Goal: Information Seeking & Learning: Check status

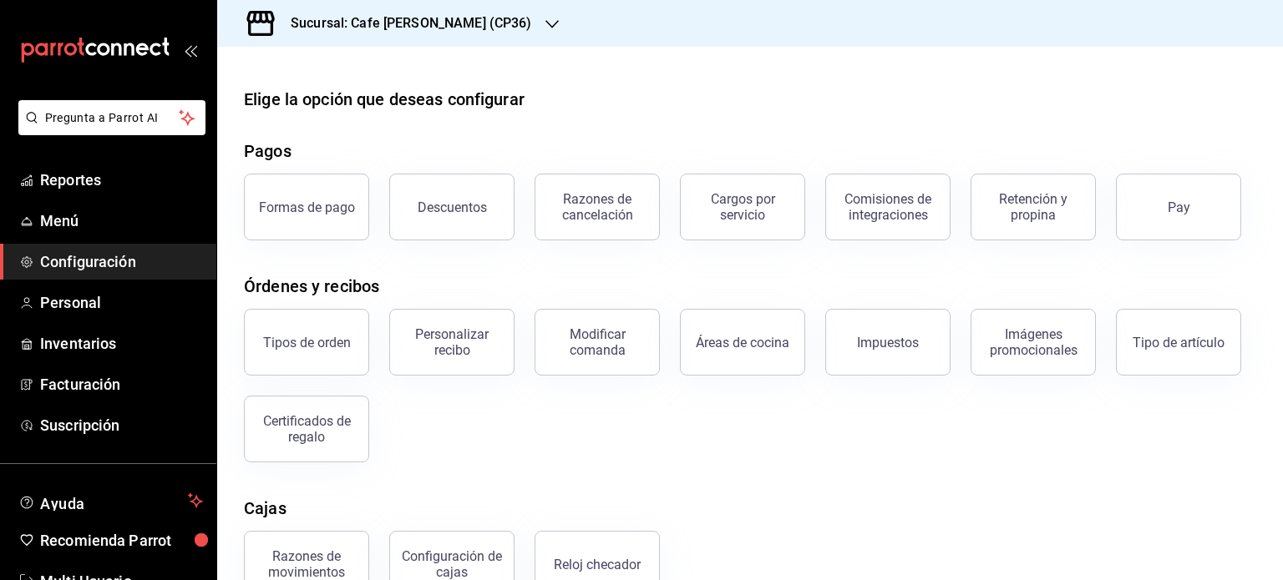
scroll to position [180, 0]
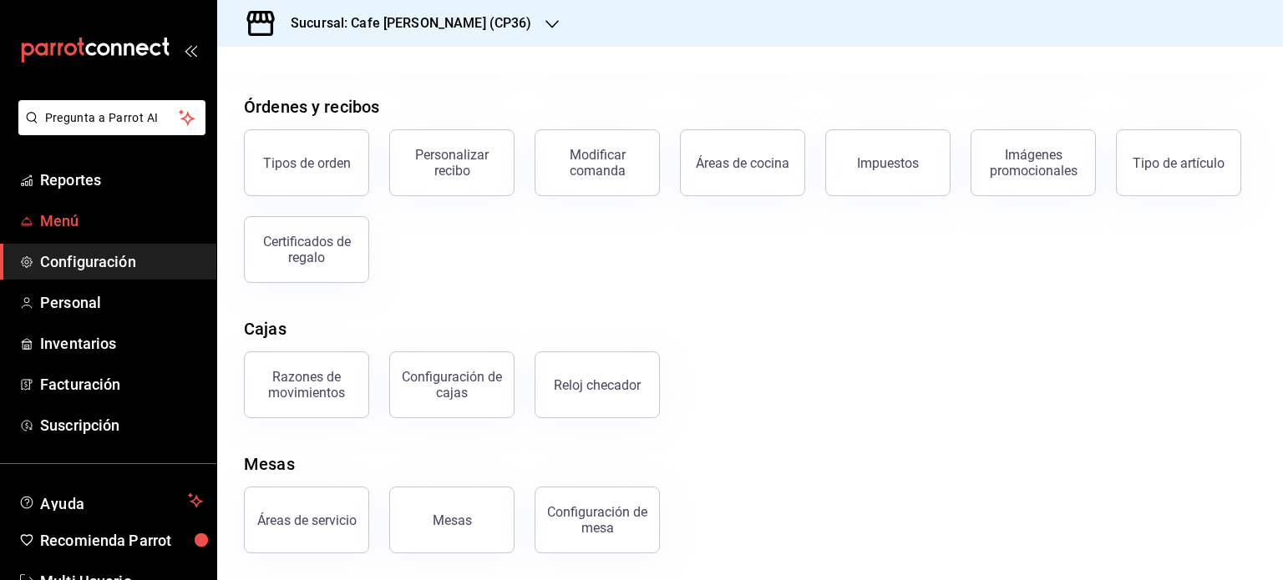
click at [53, 225] on span "Menú" at bounding box center [121, 221] width 163 height 23
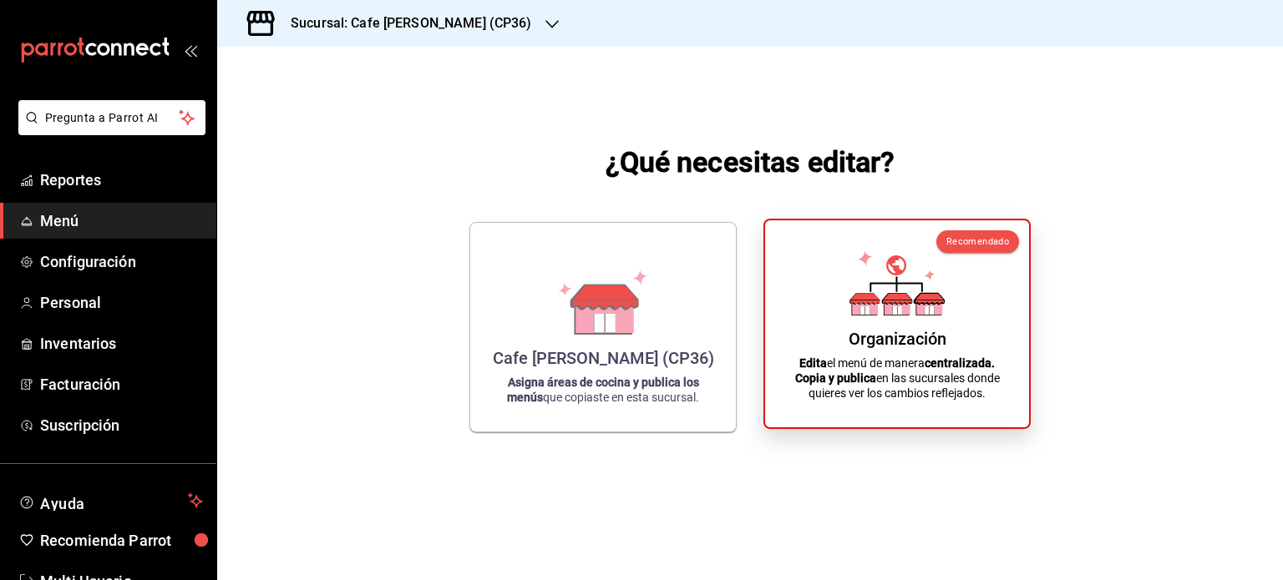
click at [858, 377] on strong "Copia y publica" at bounding box center [835, 378] width 81 height 13
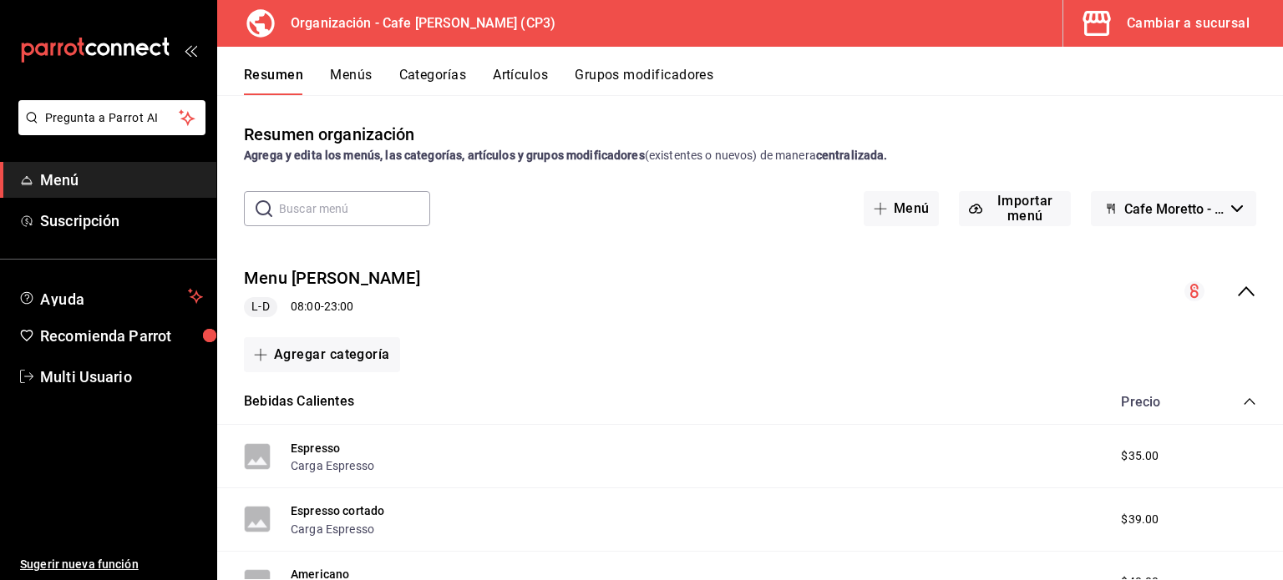
click at [1236, 296] on icon "collapse-menu-row" at bounding box center [1246, 291] width 20 height 20
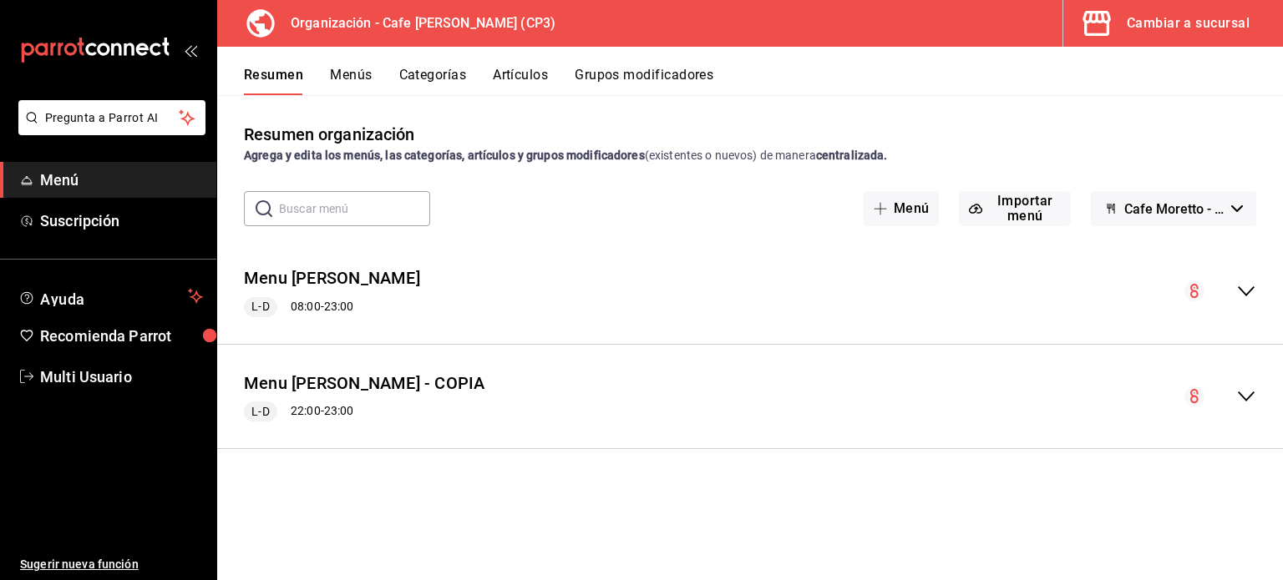
click at [346, 79] on button "Menús" at bounding box center [351, 81] width 42 height 28
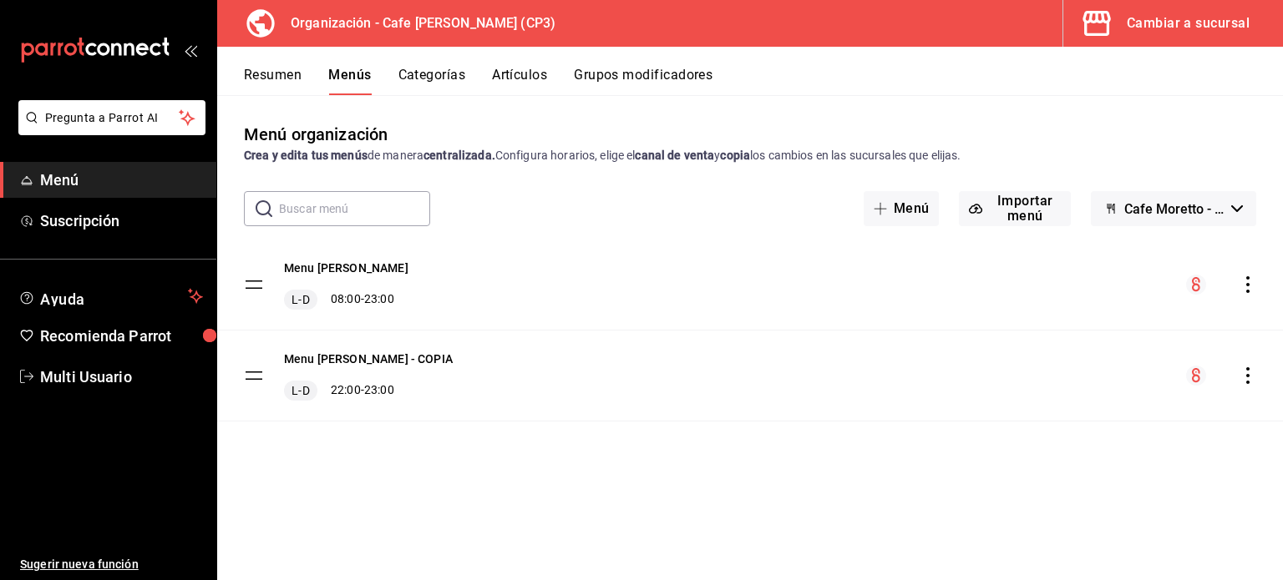
click at [1250, 284] on icon "actions" at bounding box center [1247, 284] width 17 height 17
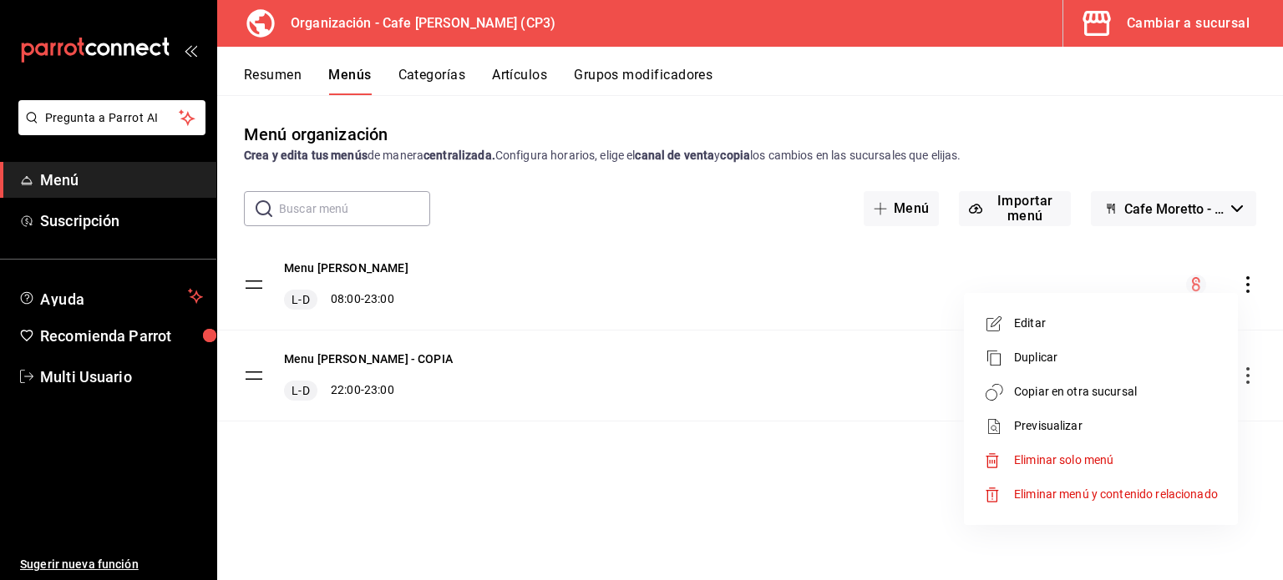
click at [1034, 427] on span "Previsualizar" at bounding box center [1116, 427] width 204 height 18
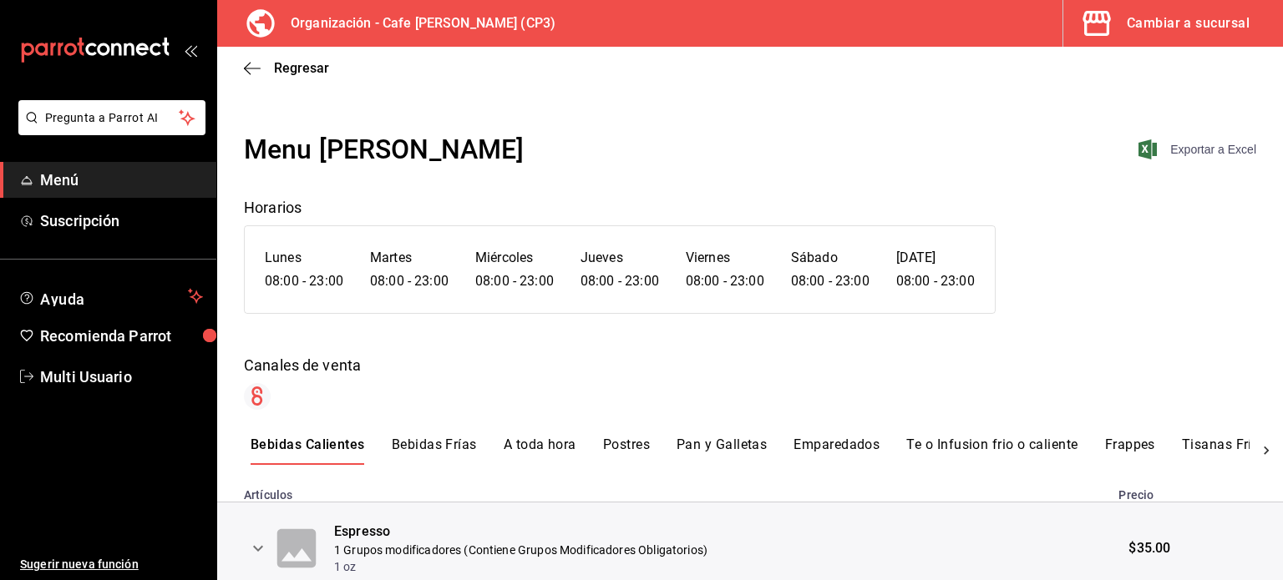
click at [1183, 147] on span "Exportar a Excel" at bounding box center [1199, 149] width 114 height 20
click at [247, 68] on icon "button" at bounding box center [252, 68] width 17 height 1
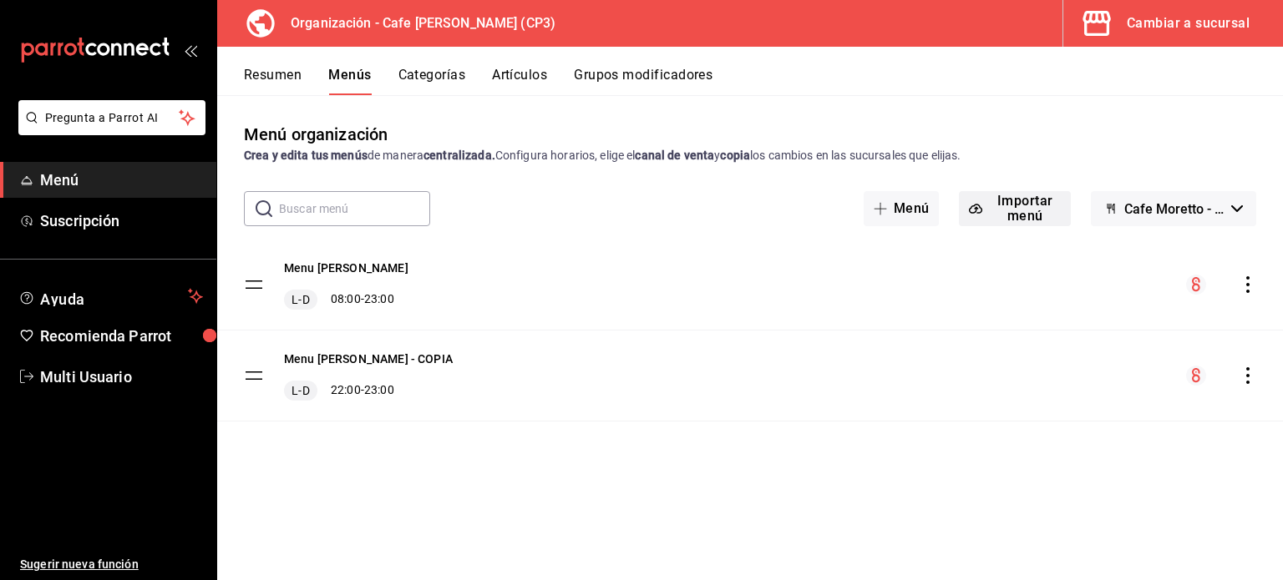
click at [979, 208] on icon "button" at bounding box center [975, 208] width 13 height 13
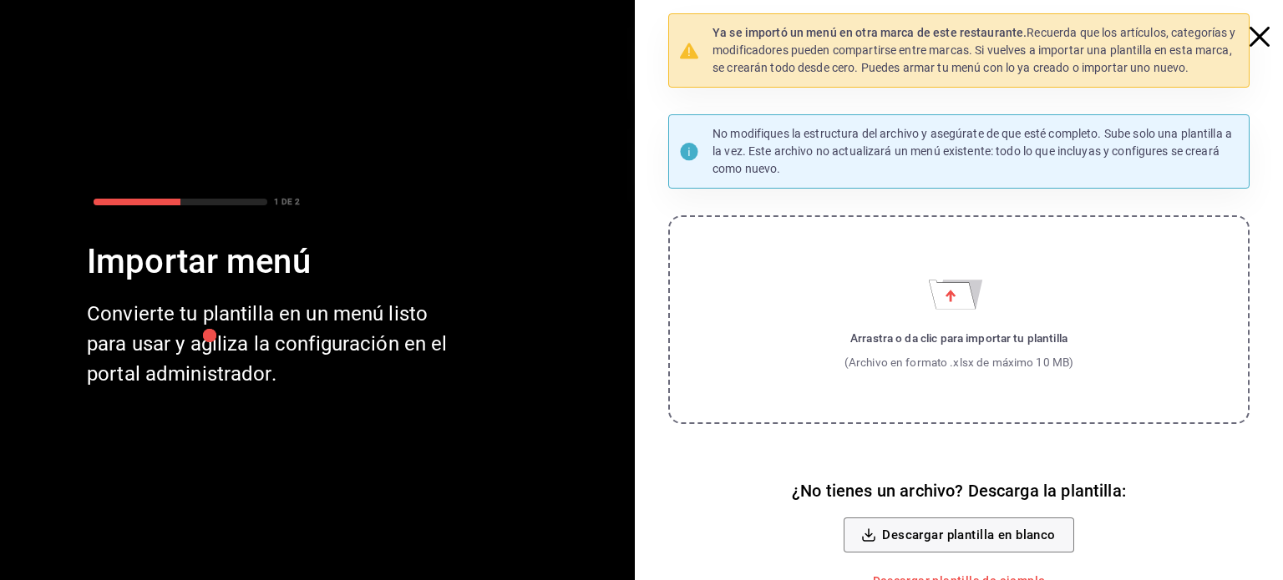
scroll to position [28, 0]
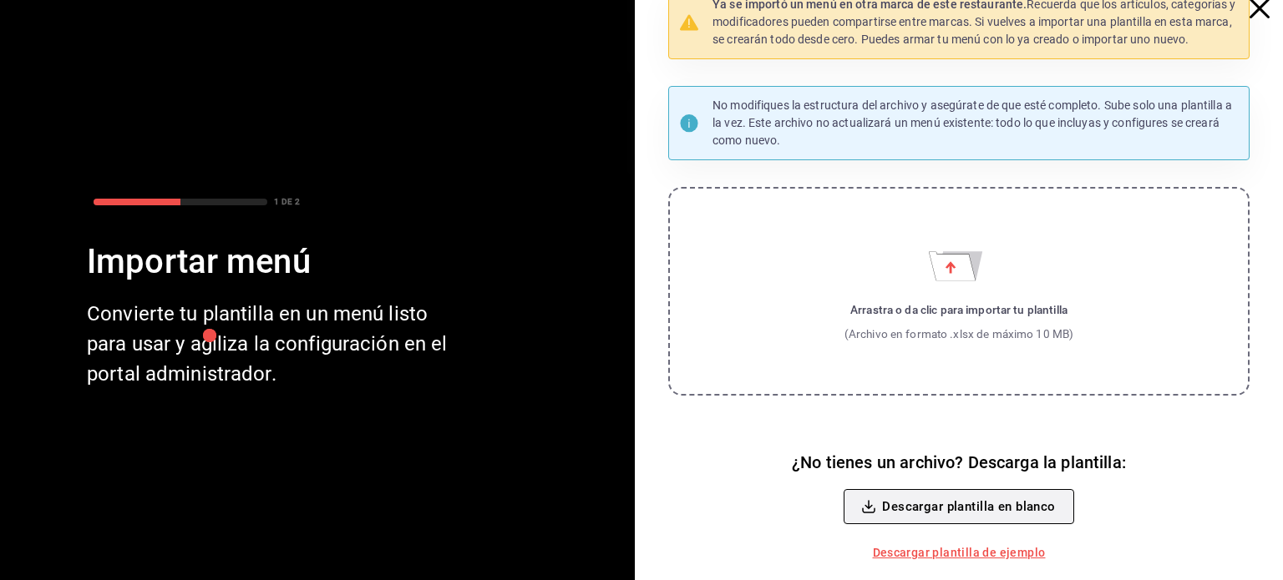
click at [913, 504] on button "Descargar plantilla en blanco" at bounding box center [958, 506] width 230 height 35
click at [1249, 7] on icon "button" at bounding box center [1259, 8] width 20 height 20
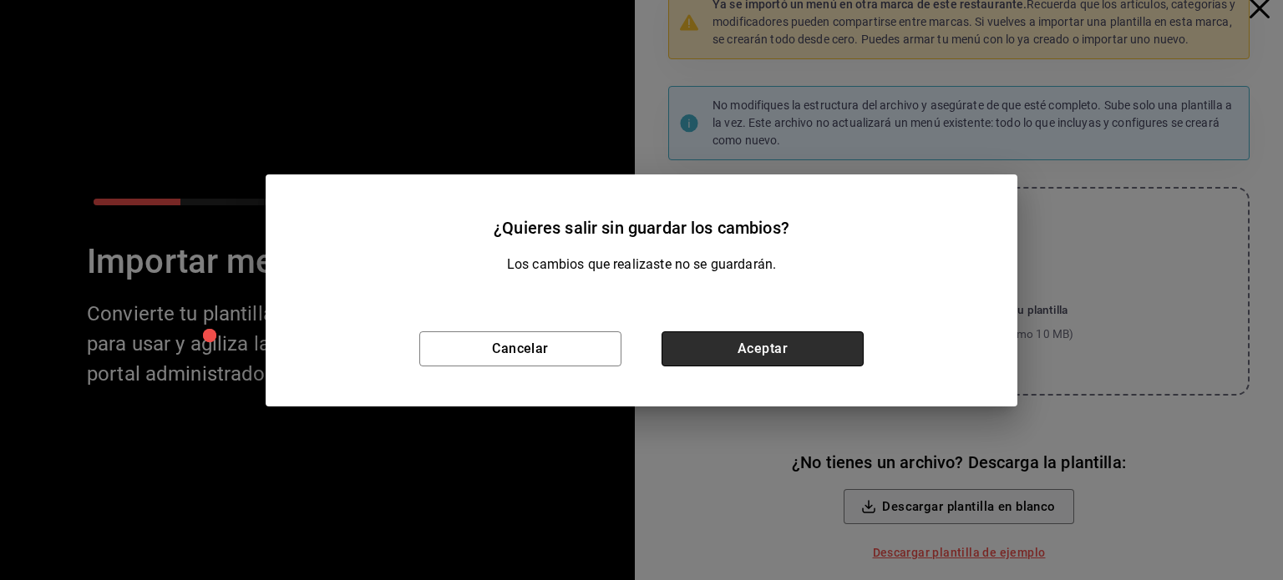
click at [738, 354] on button "Aceptar" at bounding box center [762, 349] width 202 height 35
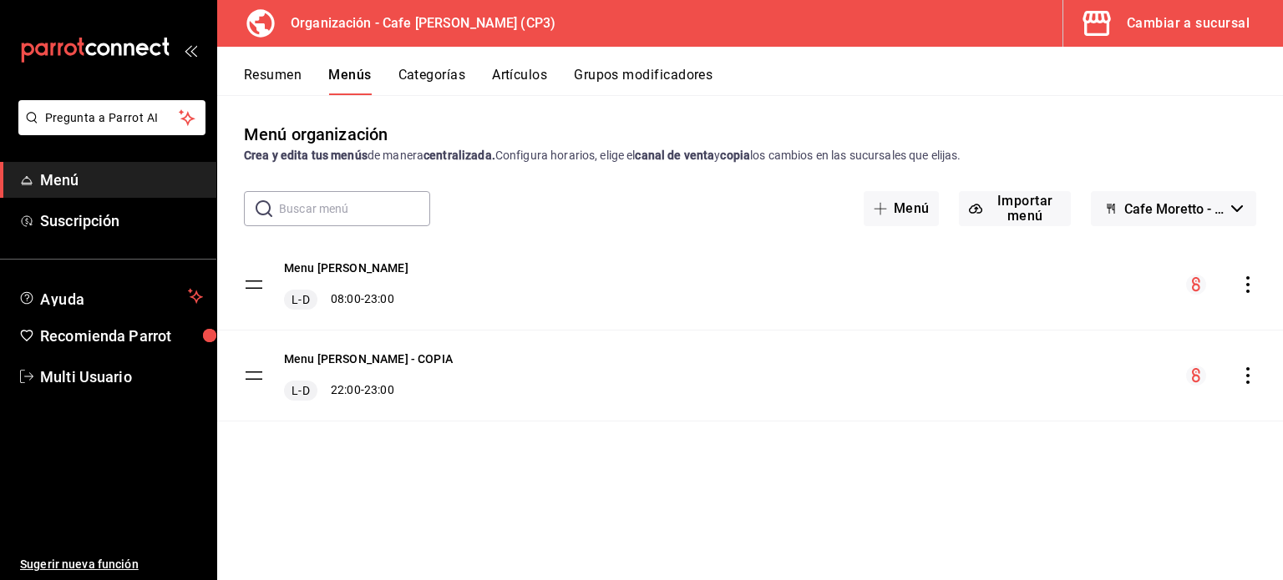
click at [1160, 23] on div "Cambiar a sucursal" at bounding box center [1188, 23] width 123 height 23
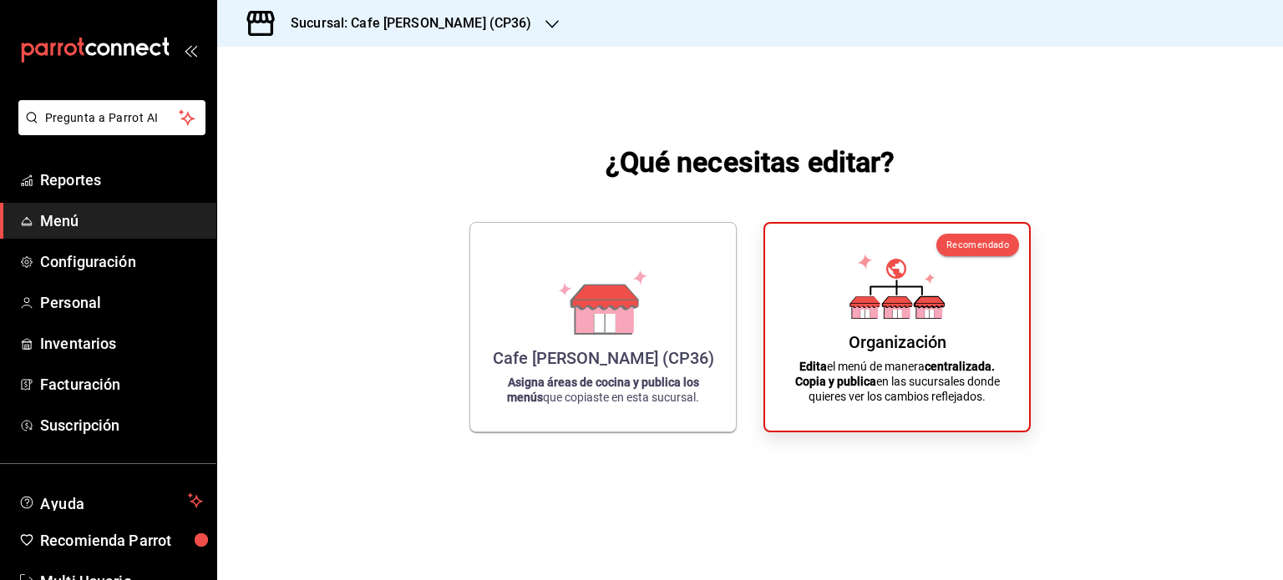
click at [449, 14] on div "Sucursal: Cafe [PERSON_NAME] (CP36)" at bounding box center [397, 23] width 335 height 47
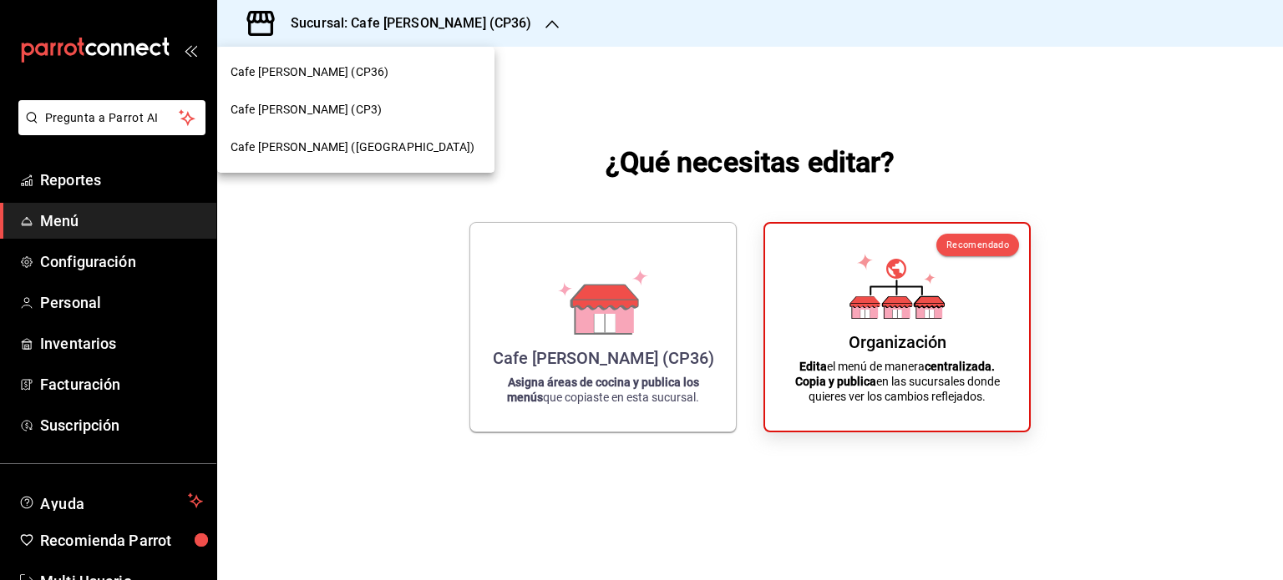
click at [298, 110] on span "Cafe [PERSON_NAME] (CP3)" at bounding box center [305, 110] width 151 height 18
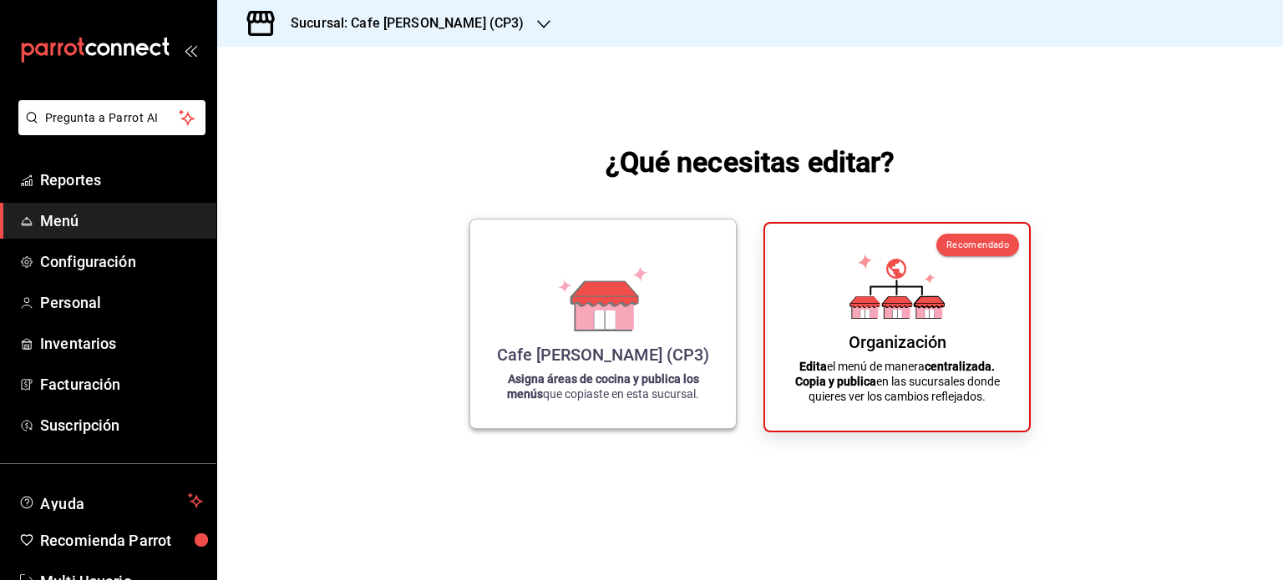
click at [614, 341] on div "Cafe [PERSON_NAME] (CP3) Asigna áreas de cocina y publica los menús que copiast…" at bounding box center [602, 324] width 225 height 182
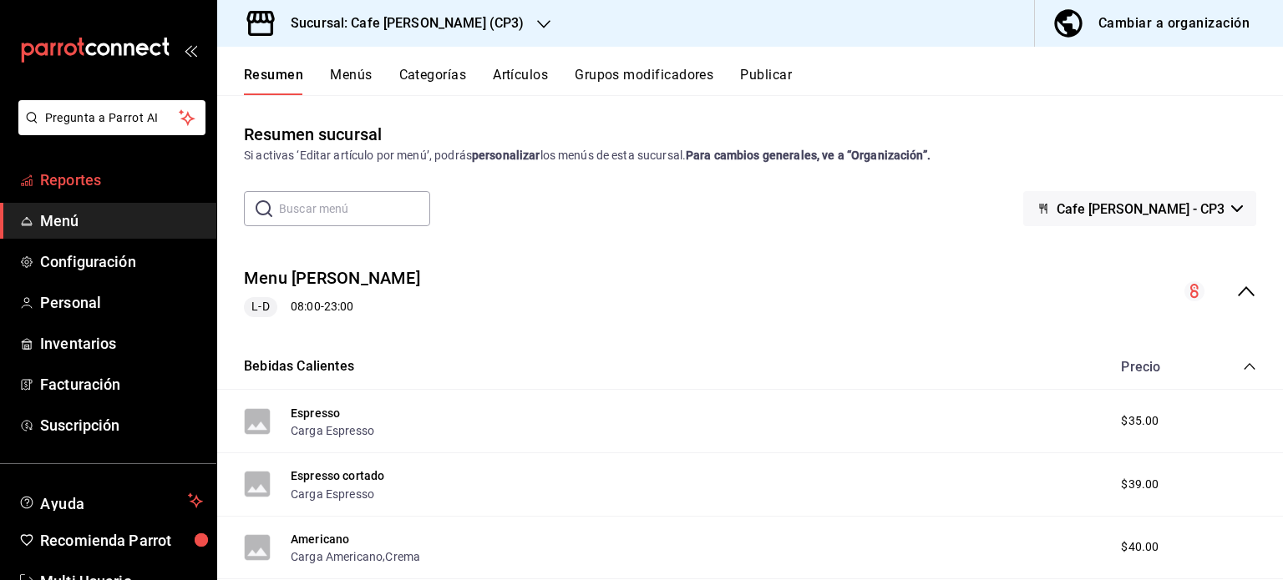
click at [67, 180] on span "Reportes" at bounding box center [121, 180] width 163 height 23
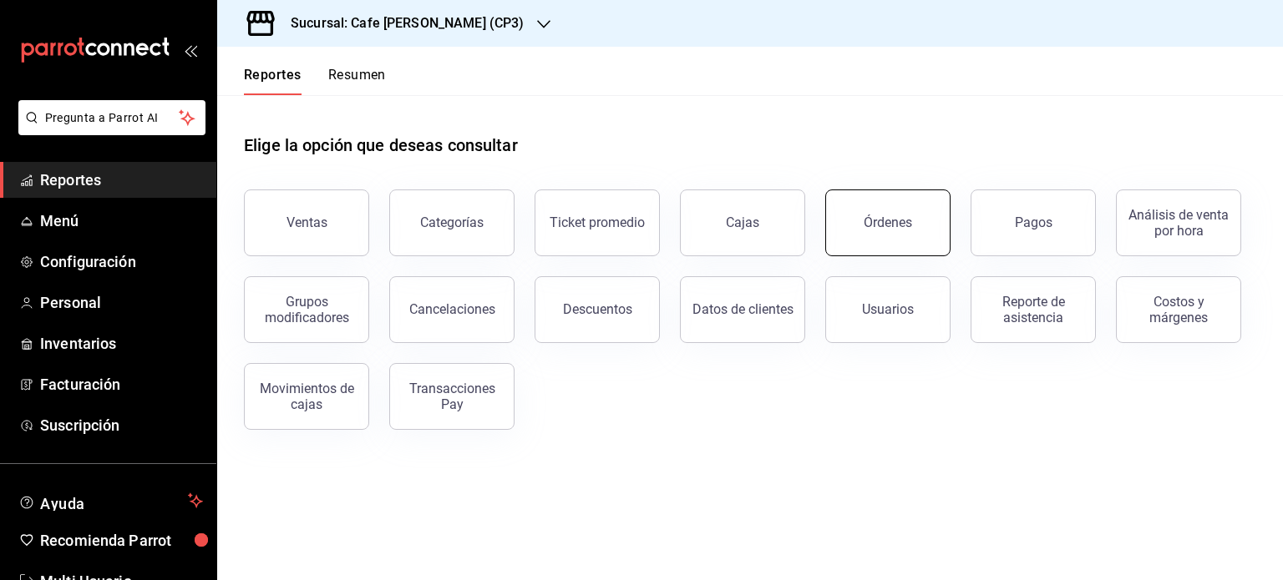
click at [875, 223] on div "Órdenes" at bounding box center [887, 223] width 48 height 16
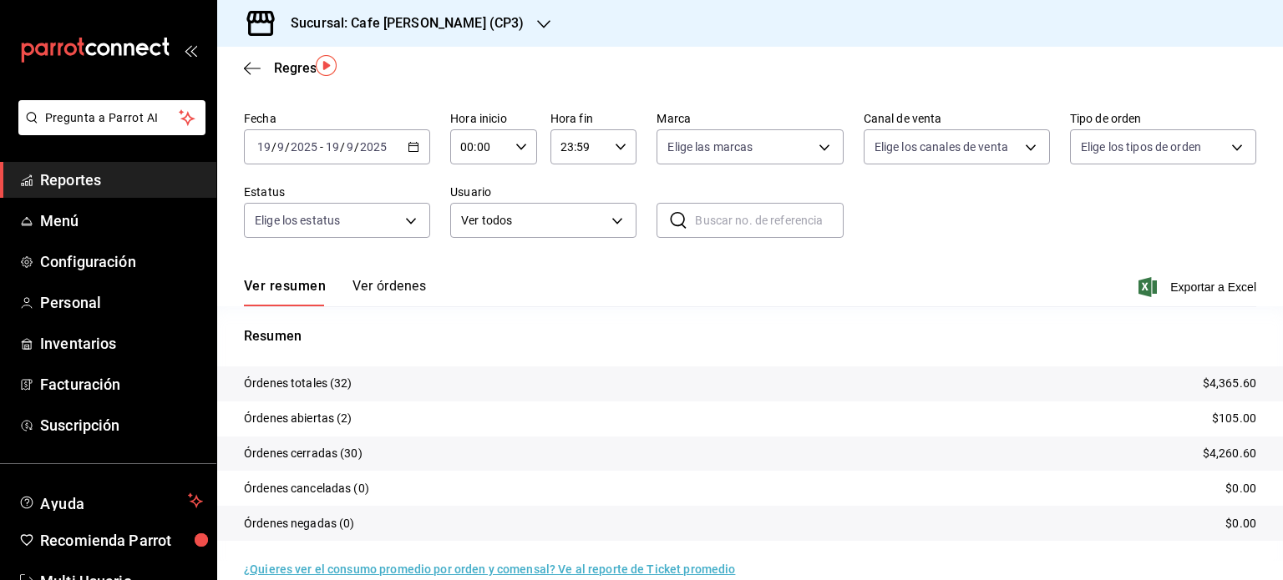
scroll to position [75, 0]
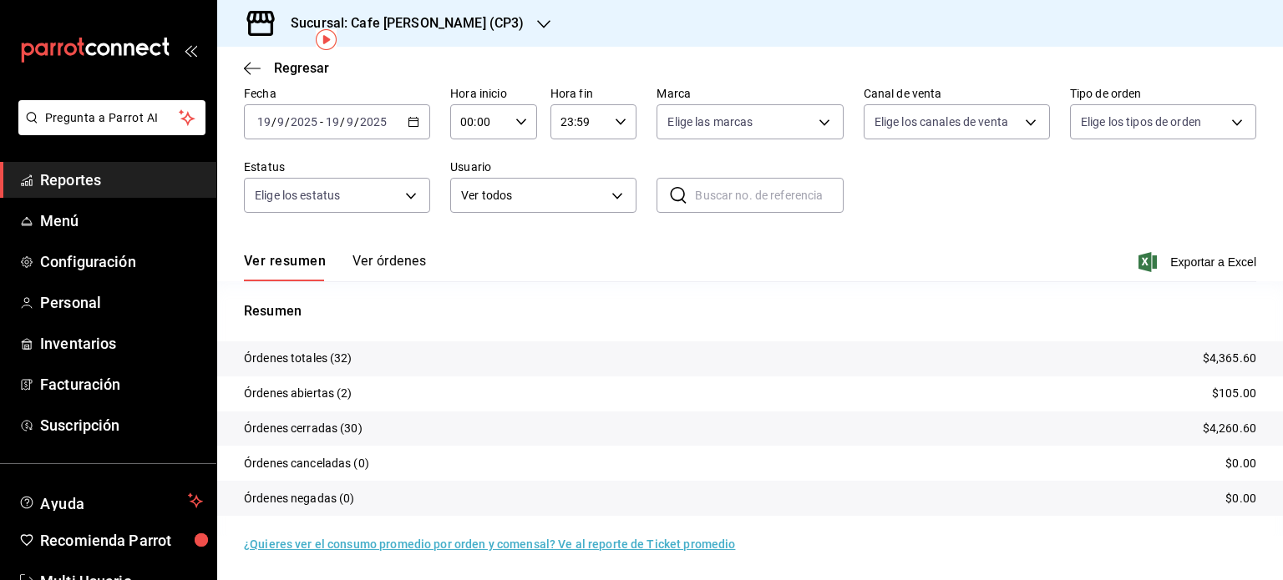
click at [387, 256] on button "Ver órdenes" at bounding box center [388, 267] width 73 height 28
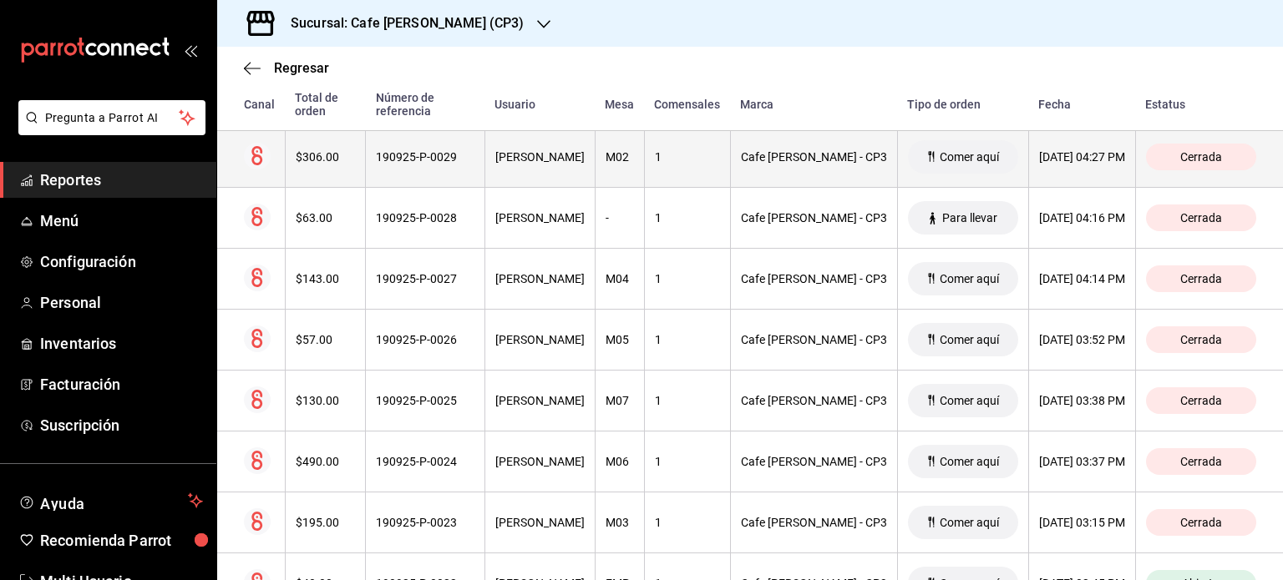
scroll to position [501, 0]
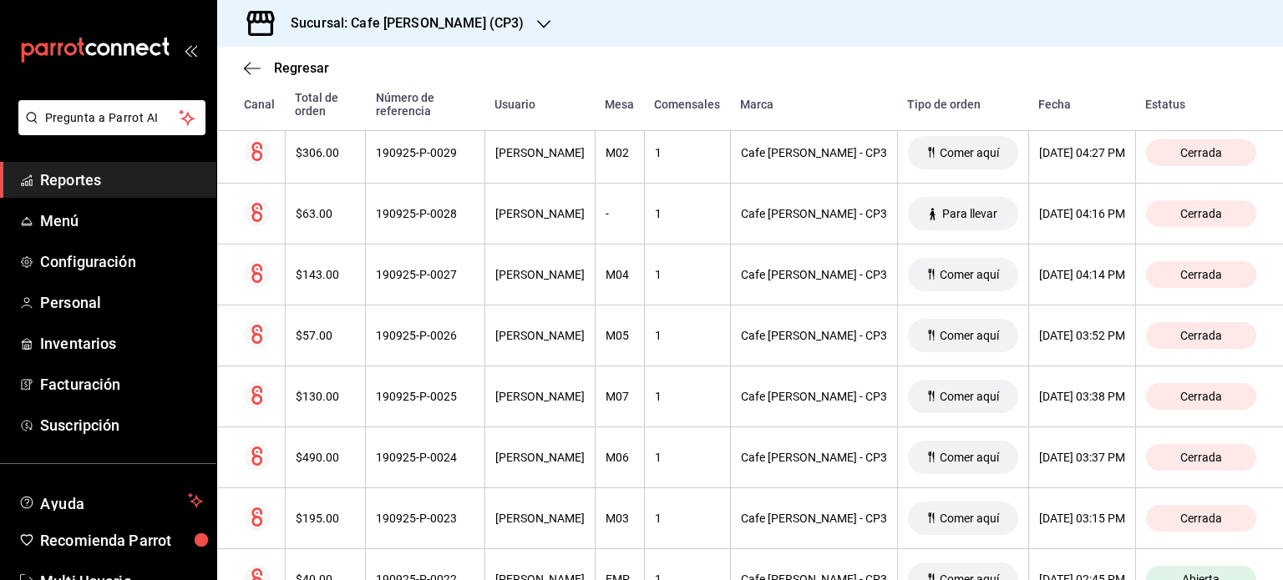
click at [913, 103] on div "Tipo de orden" at bounding box center [962, 104] width 111 height 13
click at [914, 104] on div "Tipo de orden" at bounding box center [962, 104] width 111 height 13
click at [918, 117] on th "Tipo de orden" at bounding box center [962, 89] width 131 height 84
click at [918, 121] on th "Tipo de orden" at bounding box center [962, 89] width 131 height 84
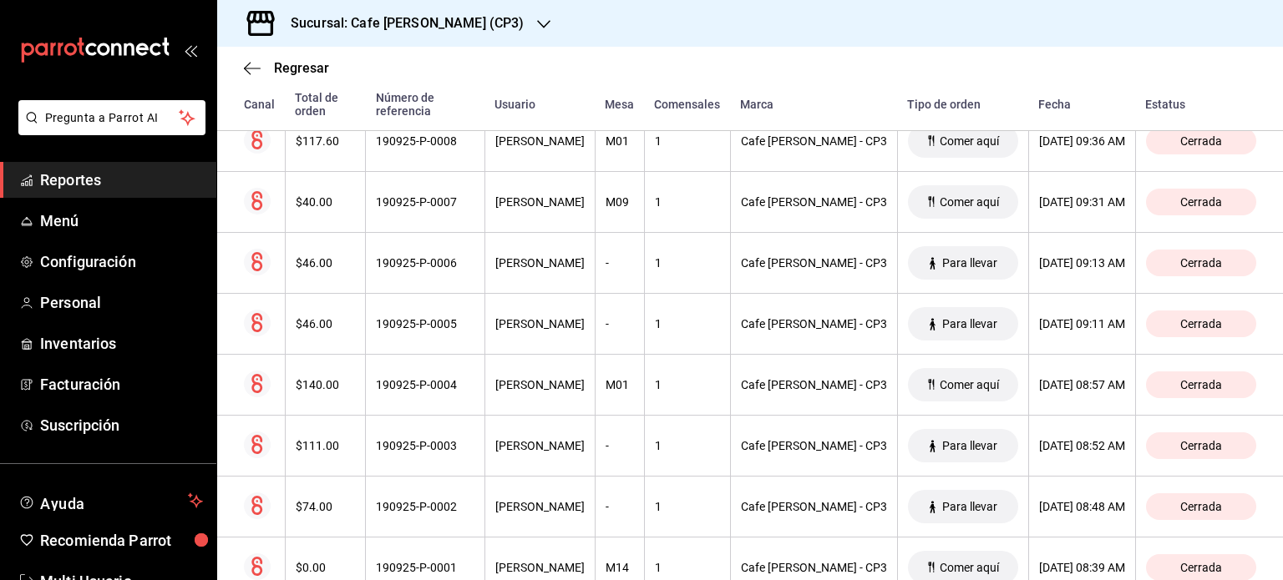
scroll to position [1834, 0]
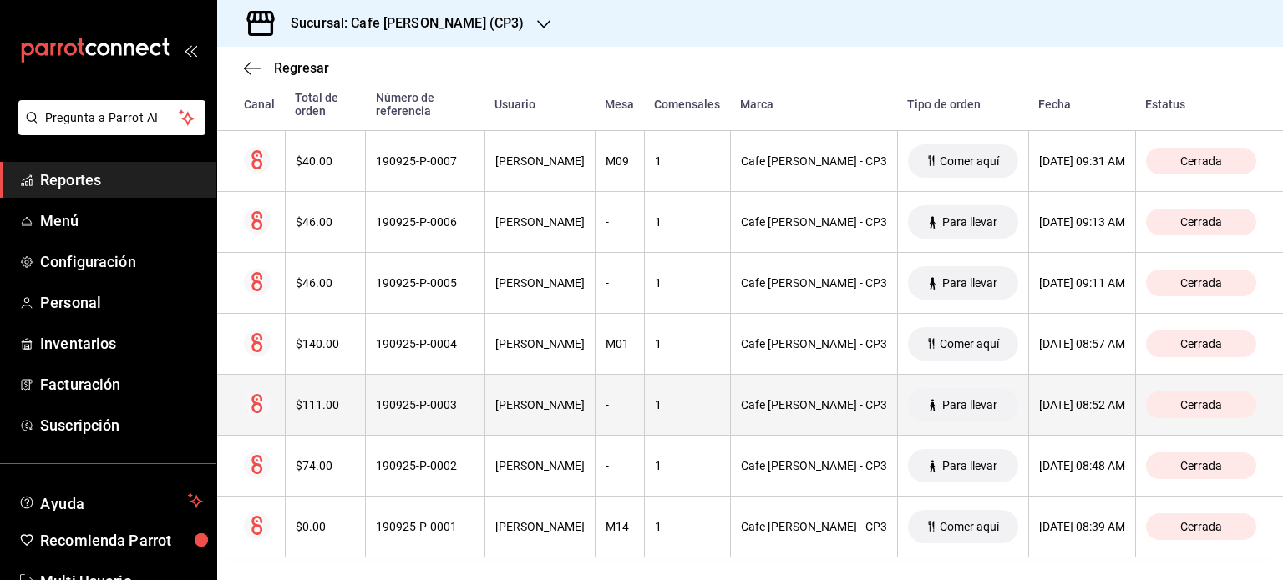
click at [408, 400] on div "190925-P-0003" at bounding box center [425, 404] width 99 height 13
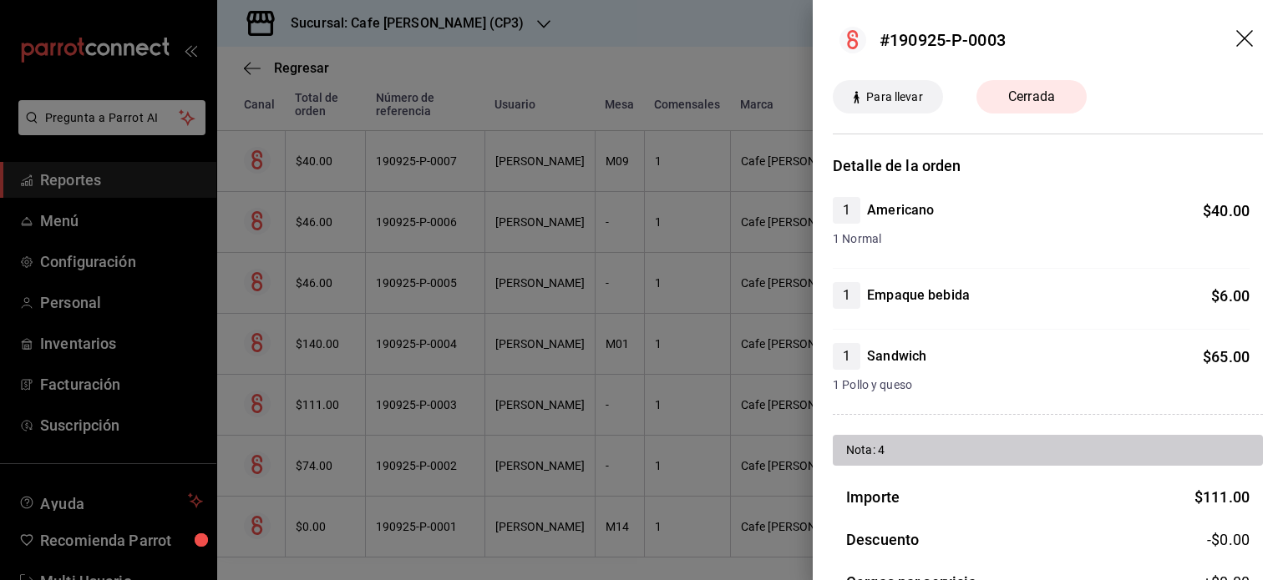
click at [1236, 43] on icon "drag" at bounding box center [1246, 40] width 20 height 20
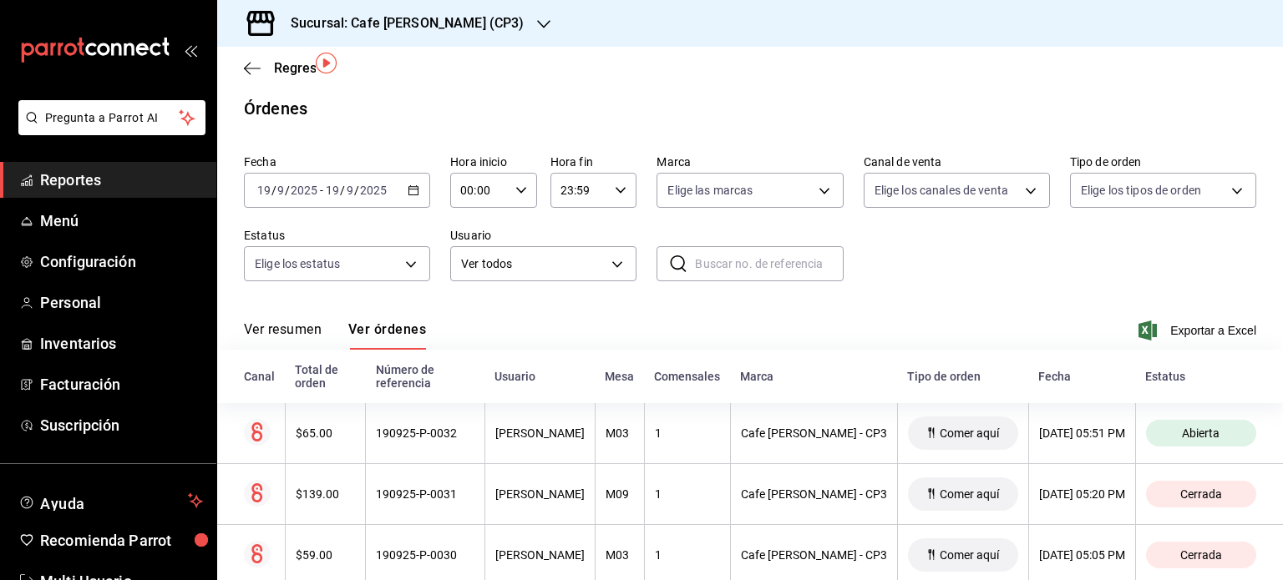
scroll to position [0, 0]
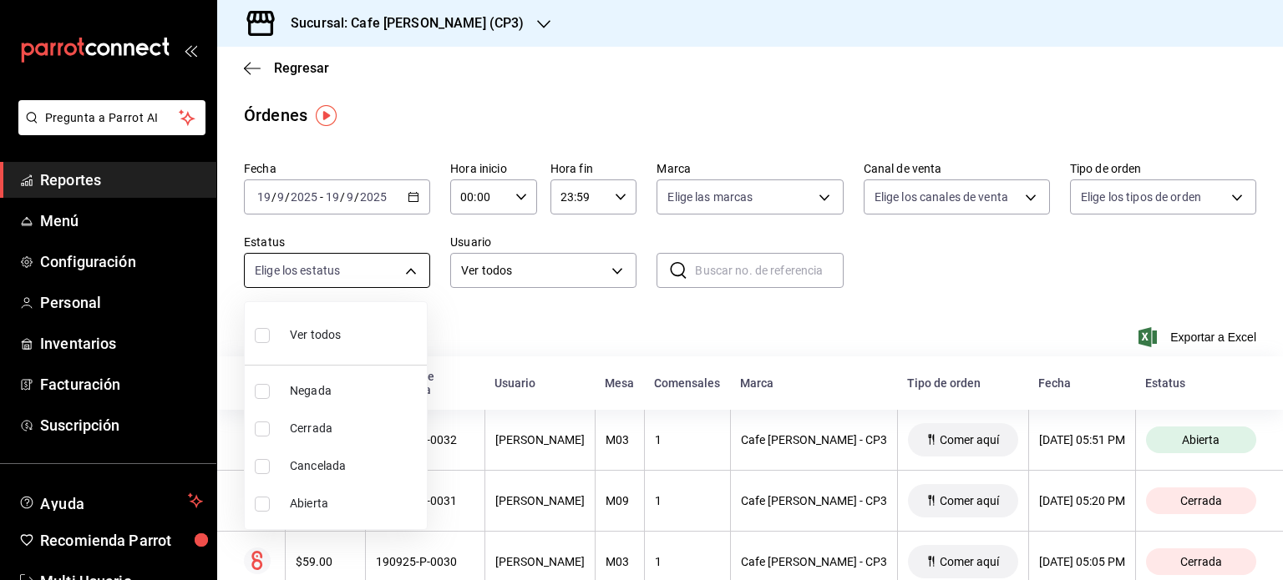
click at [403, 267] on body "Pregunta a Parrot AI Reportes Menú Configuración Personal Inventarios Facturaci…" at bounding box center [641, 290] width 1283 height 580
click at [403, 267] on div at bounding box center [641, 290] width 1283 height 580
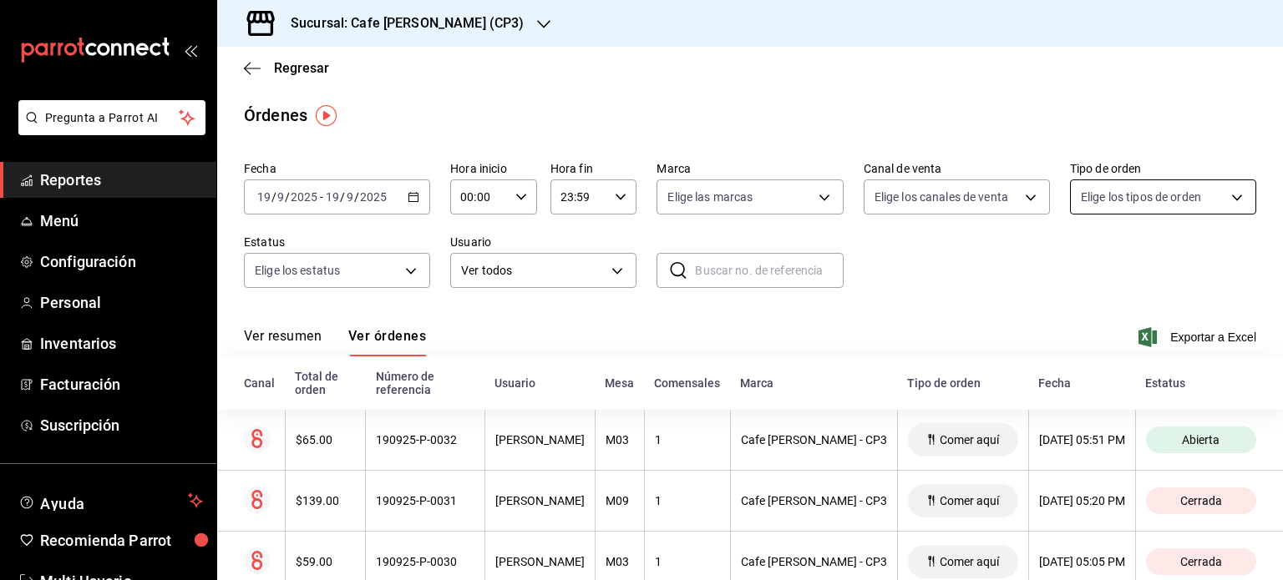
click at [1219, 200] on body "Pregunta a Parrot AI Reportes Menú Configuración Personal Inventarios Facturaci…" at bounding box center [641, 290] width 1283 height 580
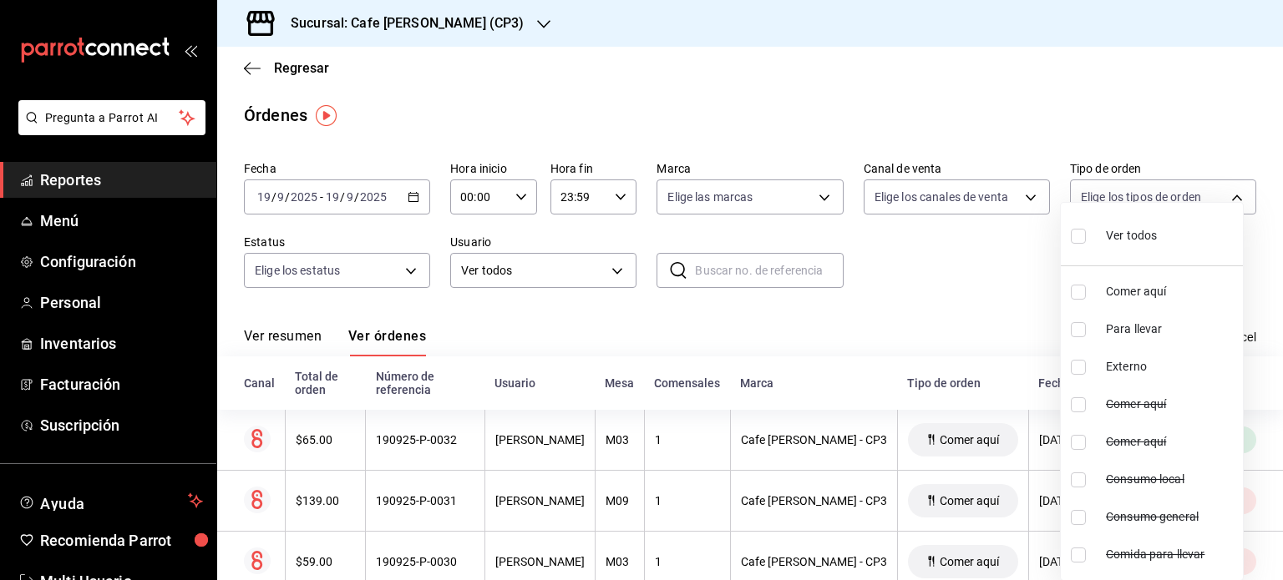
click at [1079, 329] on input "checkbox" at bounding box center [1078, 329] width 15 height 15
checkbox input "true"
type input "0192c32a-f6f7-4e90-9b3c-67a5d4ccc4b7"
click at [959, 276] on div at bounding box center [641, 290] width 1283 height 580
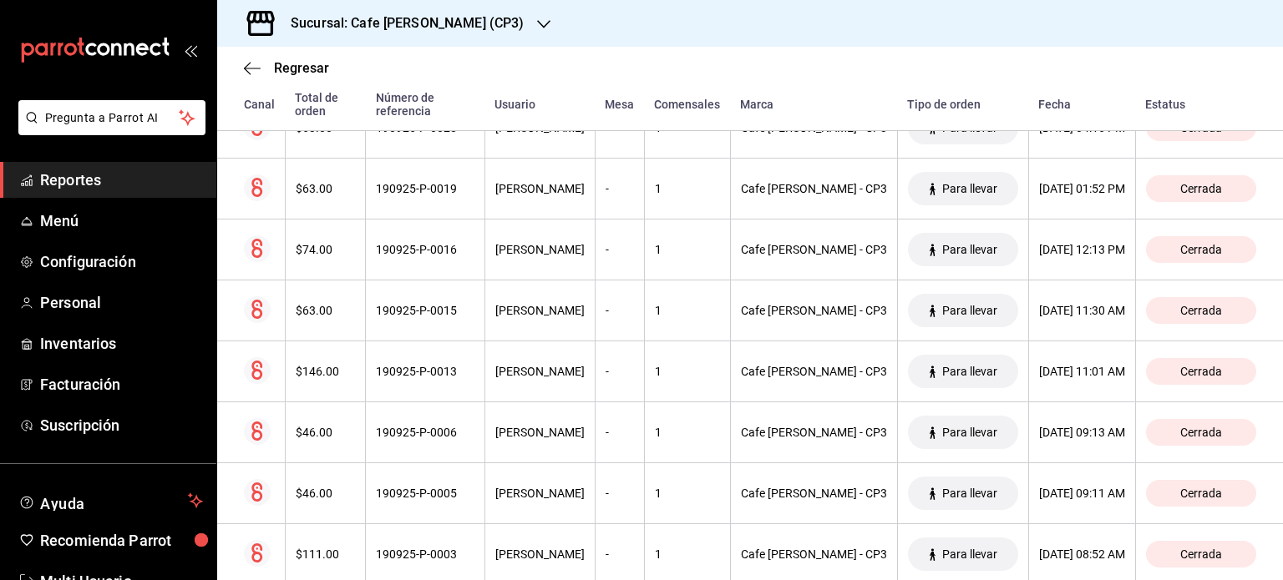
scroll to position [435, 0]
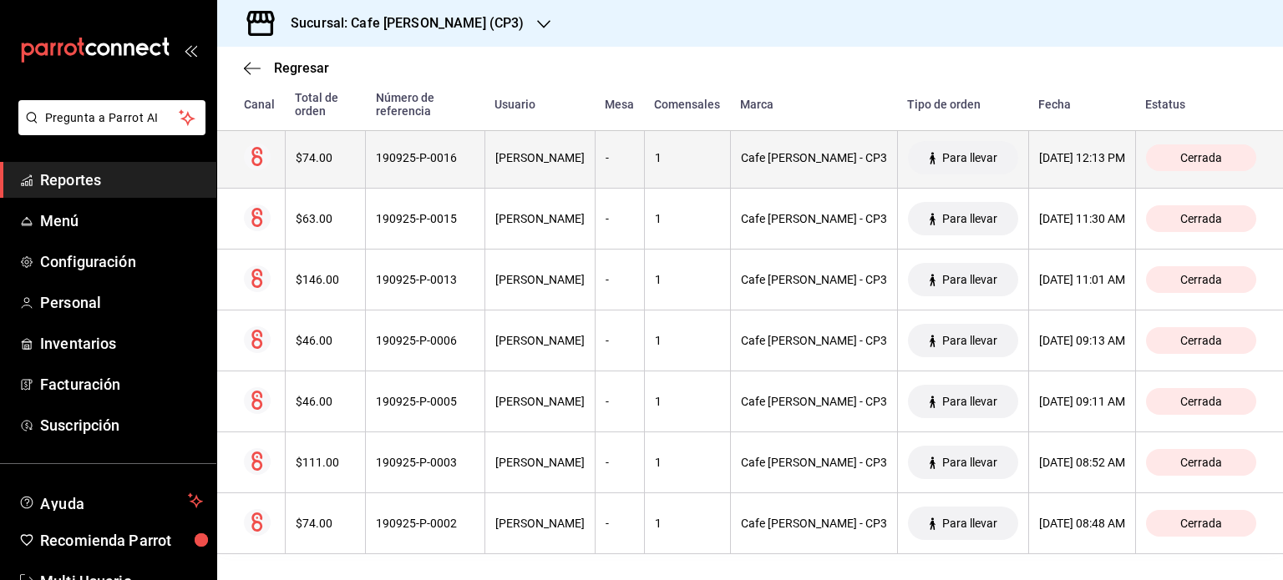
click at [317, 159] on div "$74.00" at bounding box center [326, 157] width 60 height 13
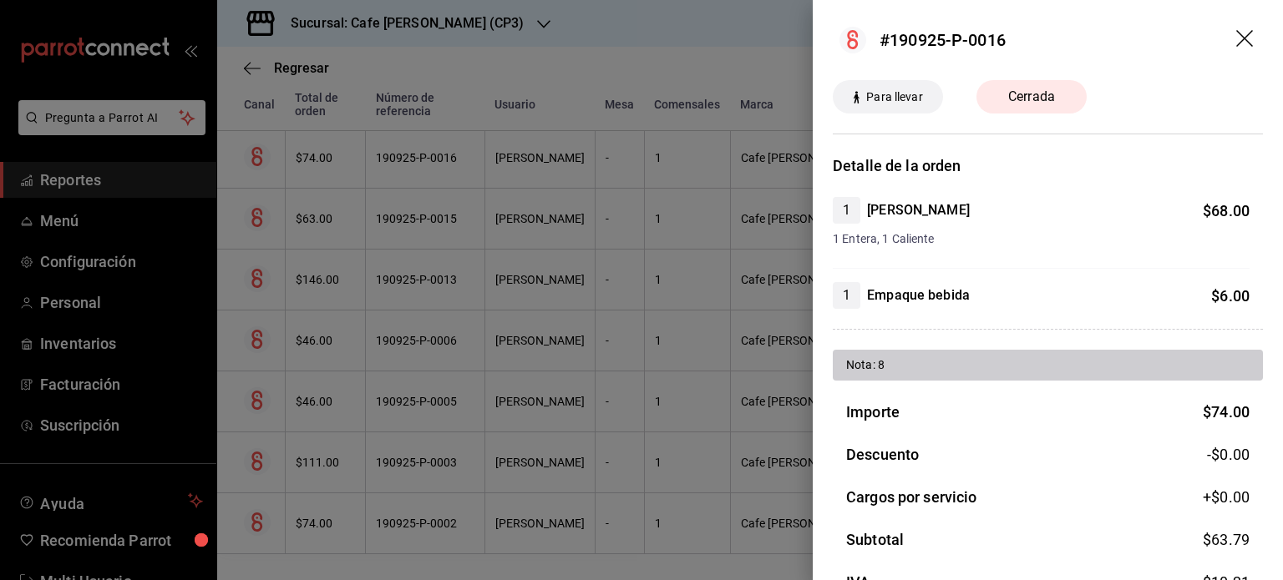
click at [1236, 41] on icon "drag" at bounding box center [1246, 40] width 20 height 20
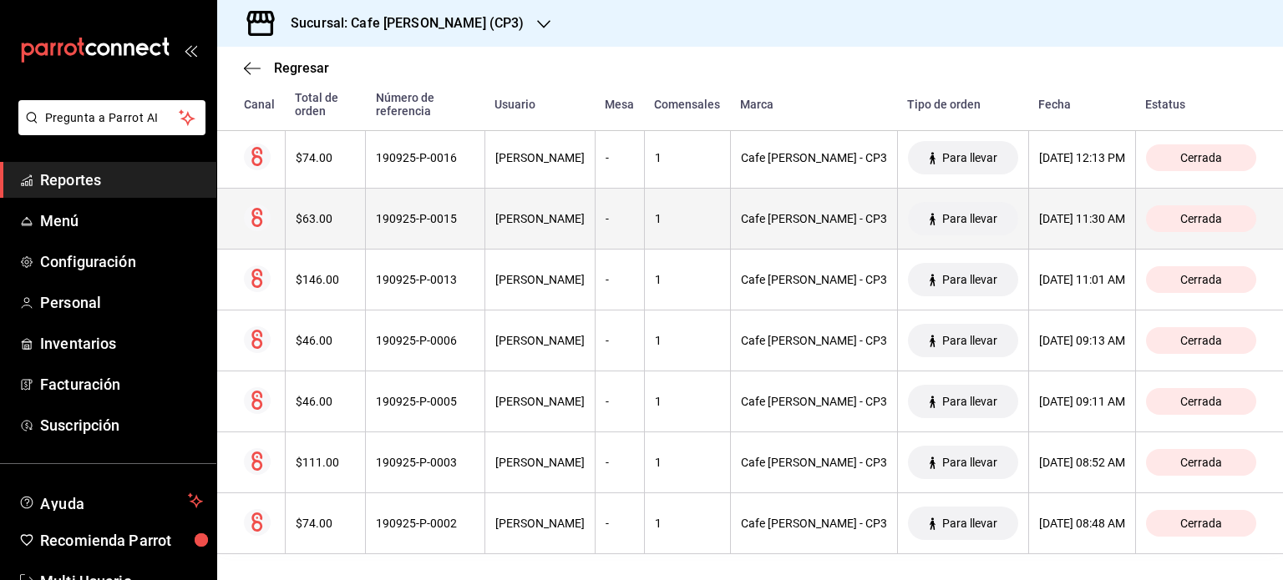
click at [324, 217] on div "$63.00" at bounding box center [326, 218] width 60 height 13
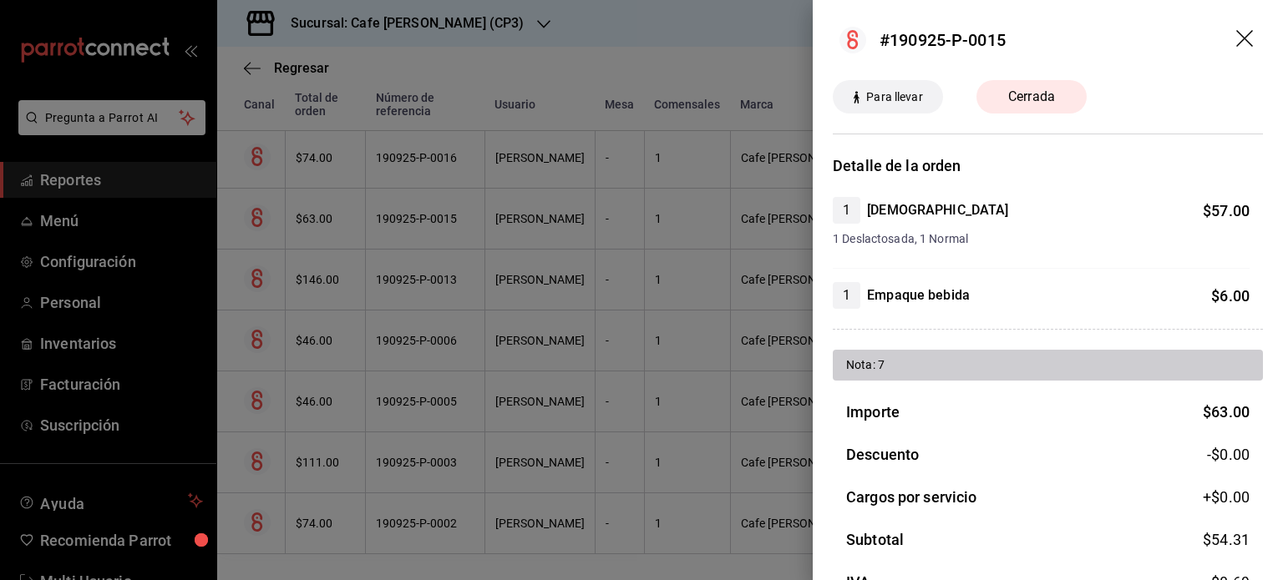
click at [1236, 43] on icon "drag" at bounding box center [1246, 40] width 20 height 20
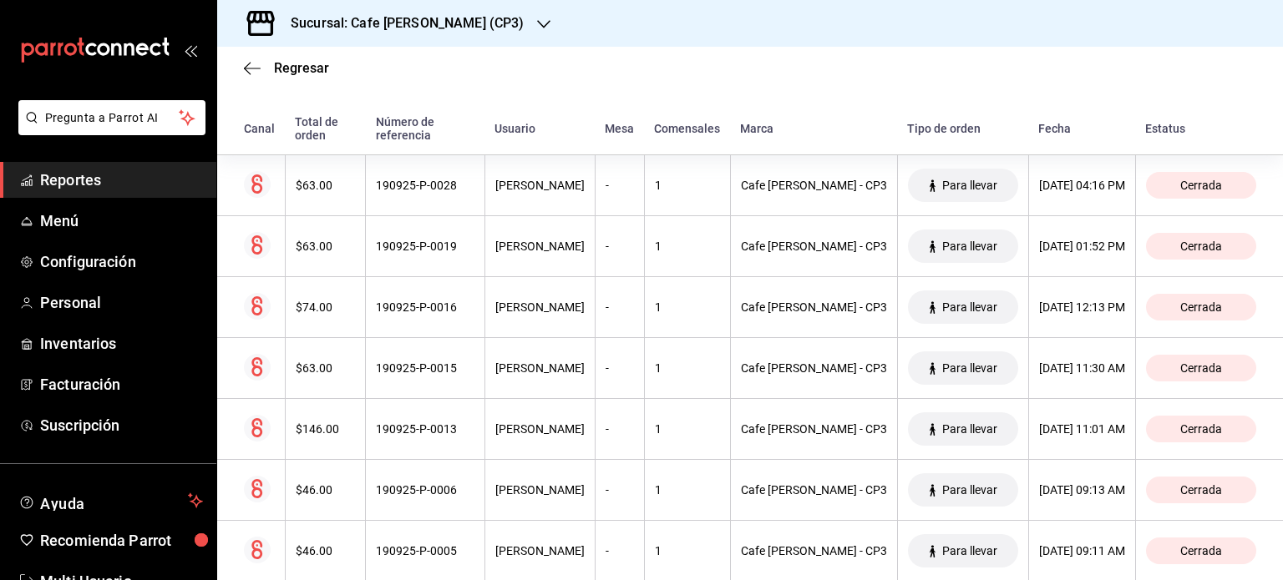
scroll to position [18, 0]
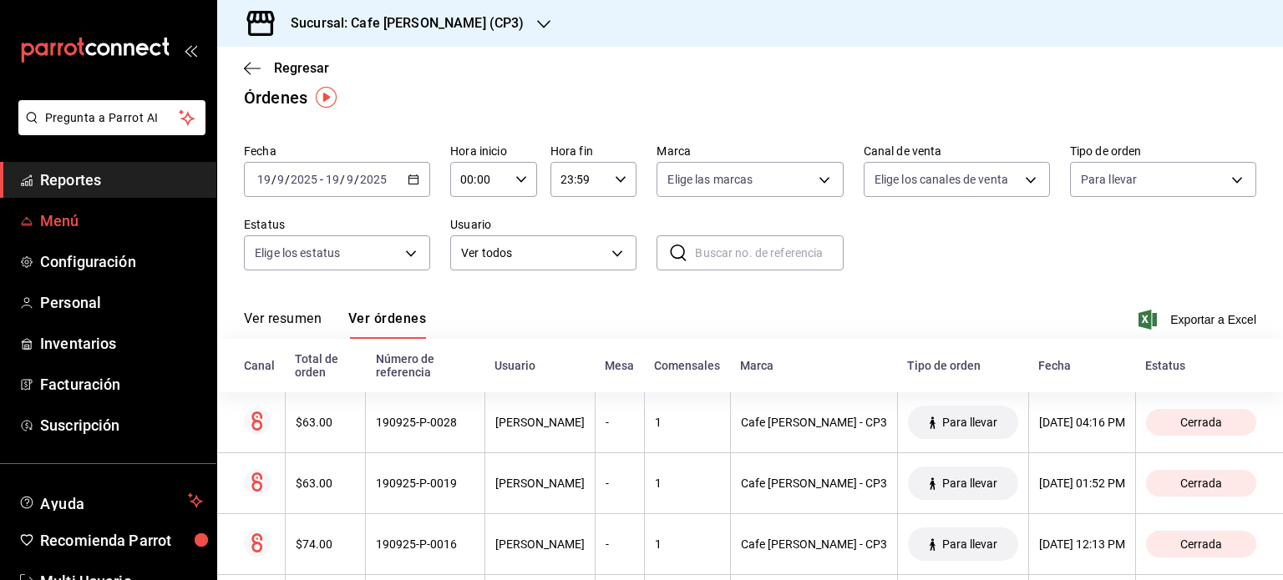
click at [72, 220] on span "Menú" at bounding box center [121, 221] width 163 height 23
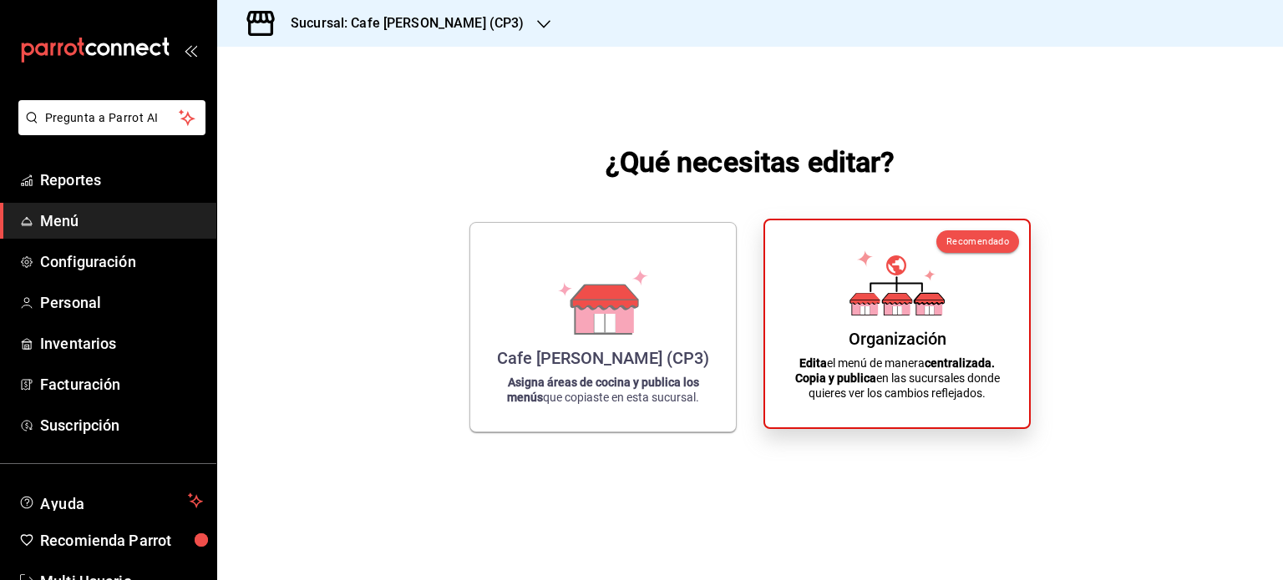
click at [885, 335] on div "Organización" at bounding box center [897, 339] width 98 height 20
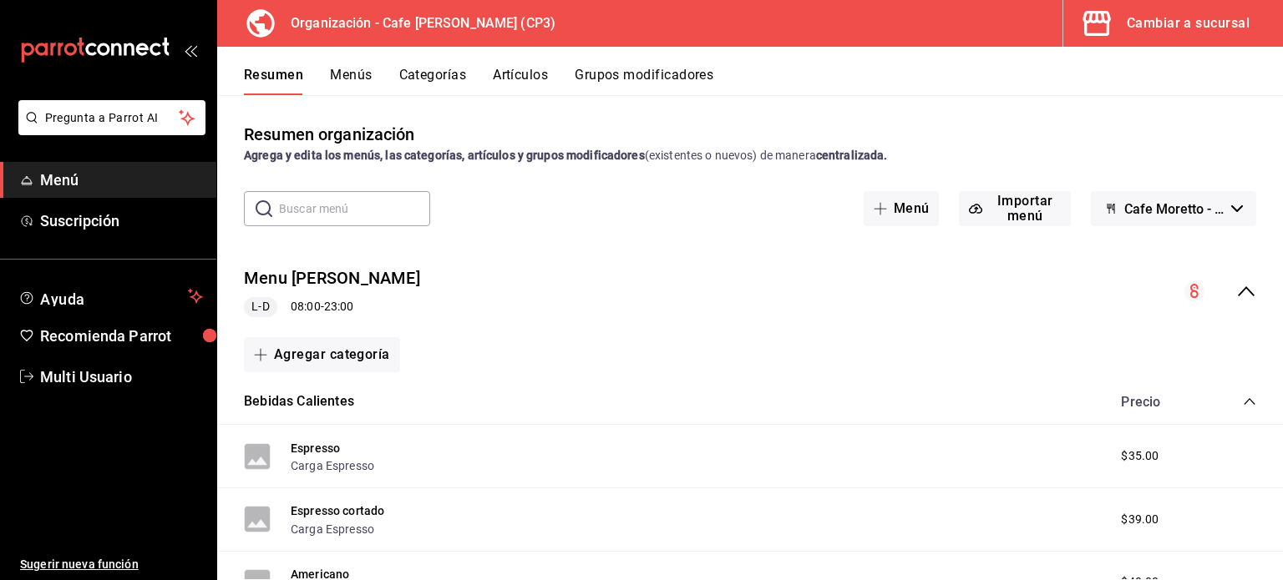
click at [441, 79] on button "Categorías" at bounding box center [433, 81] width 68 height 28
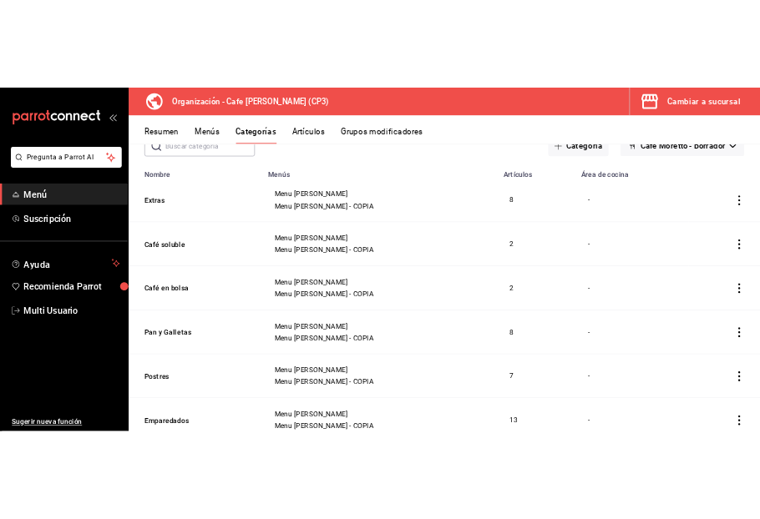
scroll to position [84, 0]
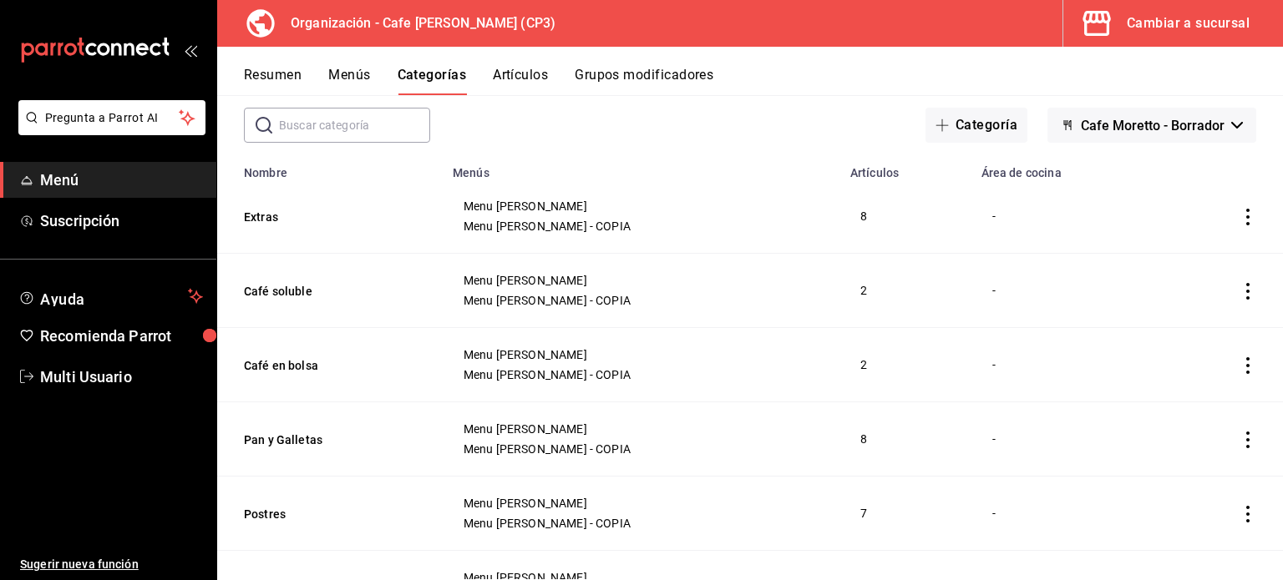
click at [1201, 330] on td "categoriesTable" at bounding box center [1222, 365] width 121 height 74
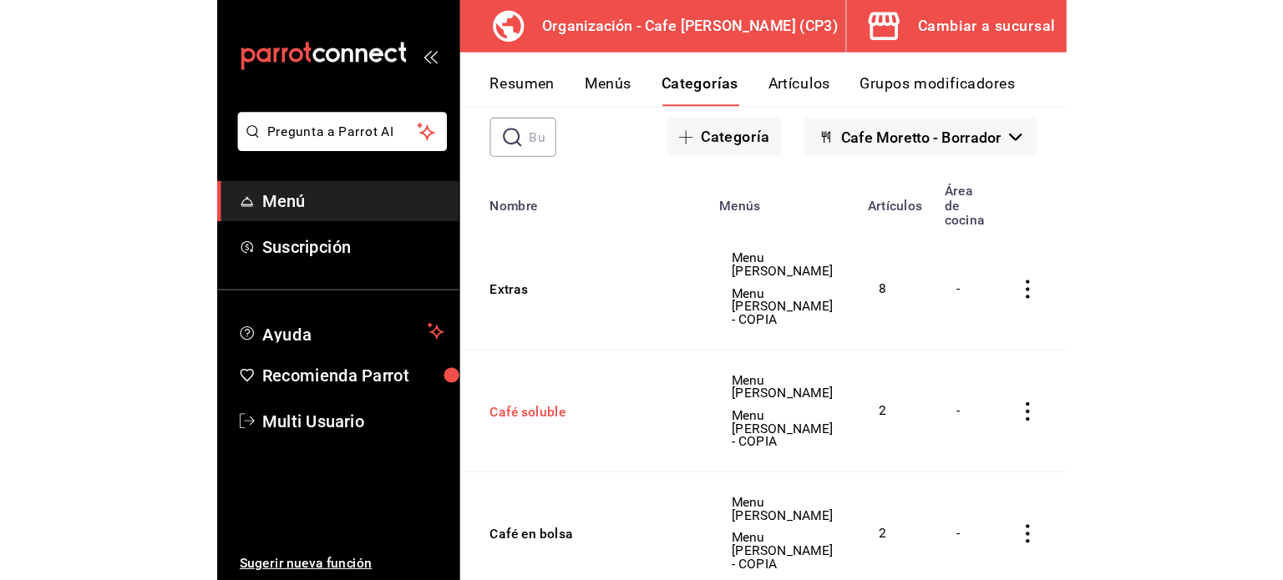
scroll to position [251, 0]
